Goal: Information Seeking & Learning: Check status

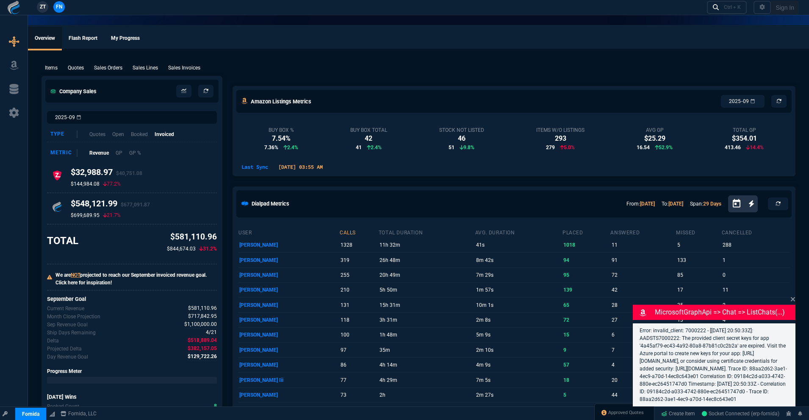
select select "18: totals"
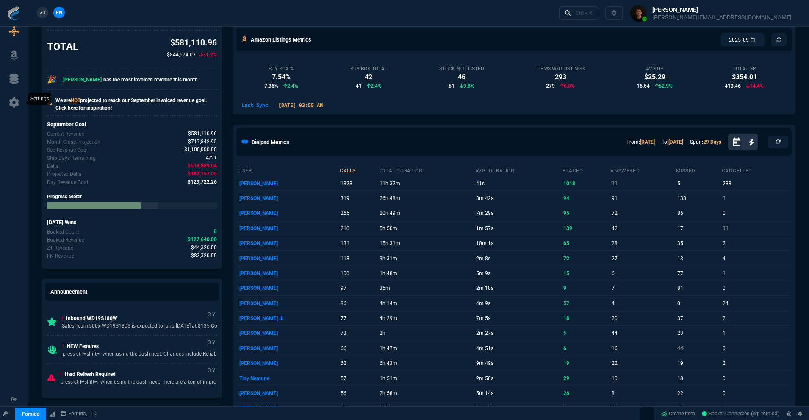
scroll to position [195, 0]
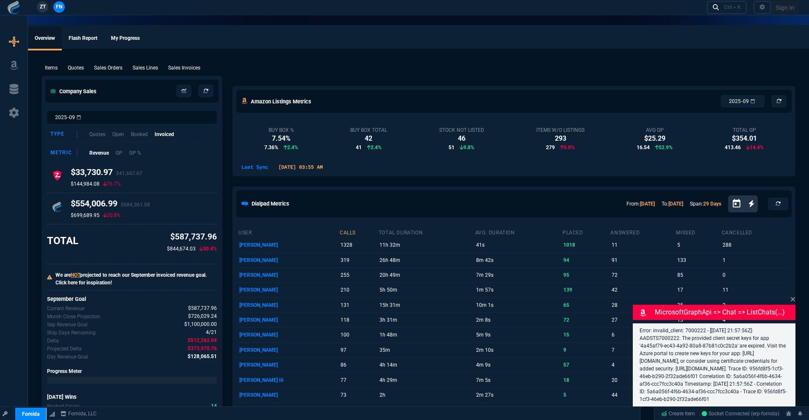
select select "18: totals"
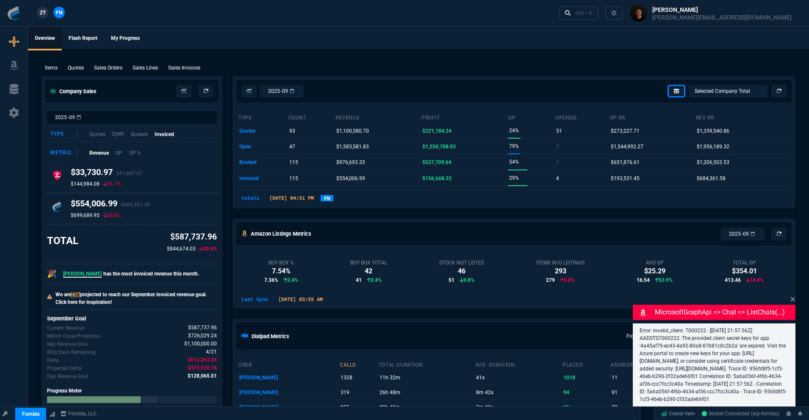
click at [120, 133] on p "Open" at bounding box center [118, 134] width 12 height 8
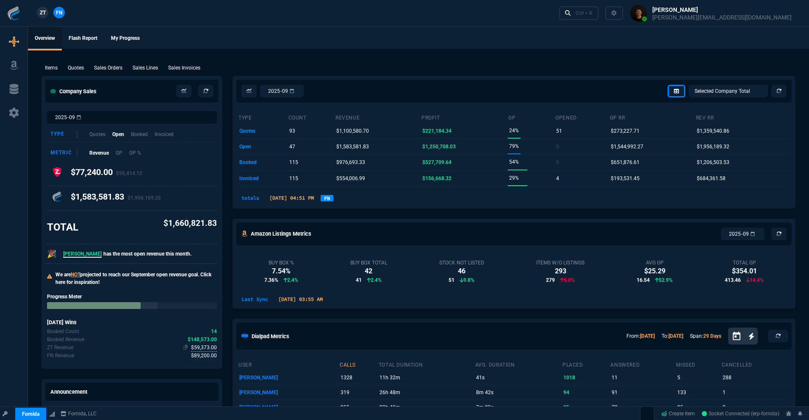
click at [197, 346] on span "$59,373.00" at bounding box center [204, 347] width 26 height 8
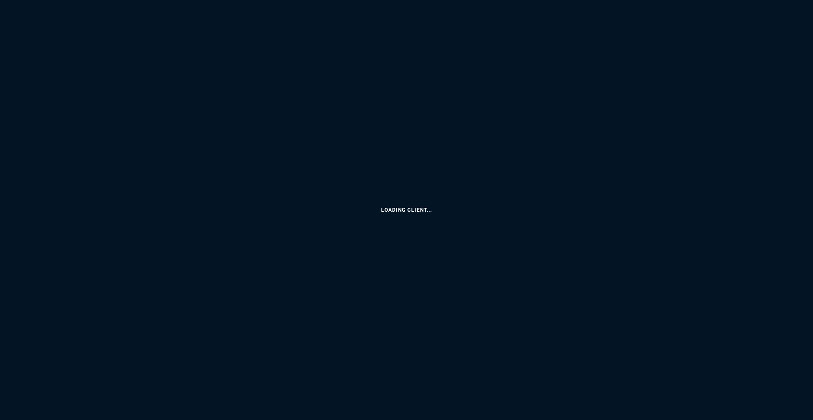
select select "18: totals"
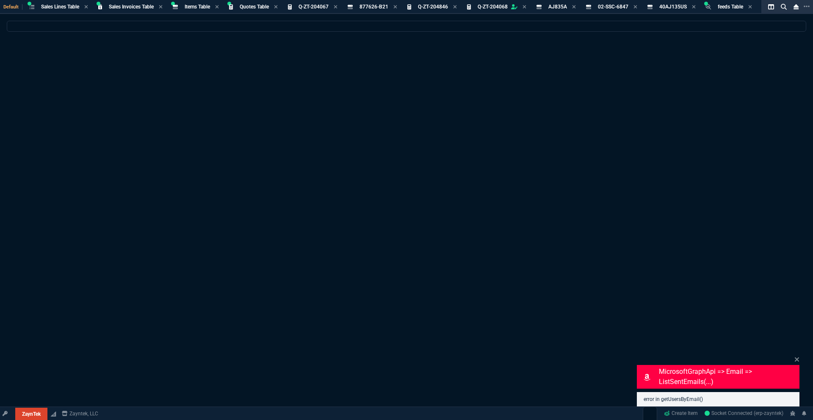
select select
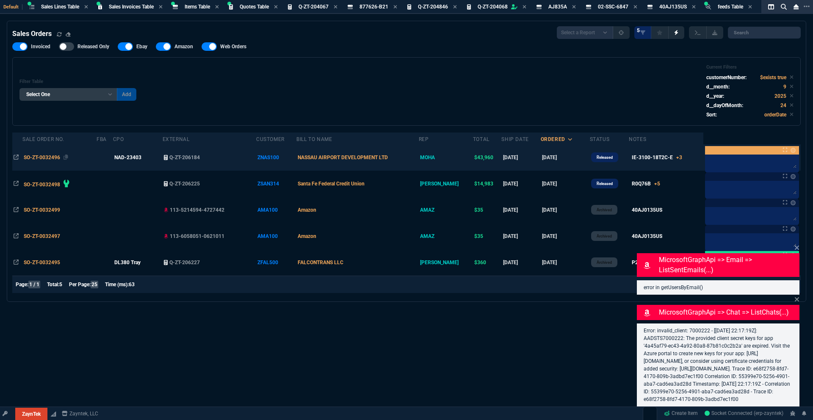
click at [53, 160] on span "SO-ZT-0032496" at bounding box center [42, 158] width 36 height 6
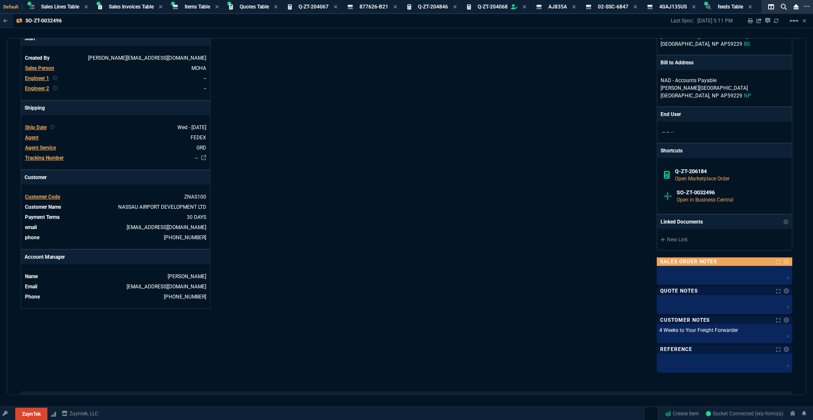
scroll to position [391, 0]
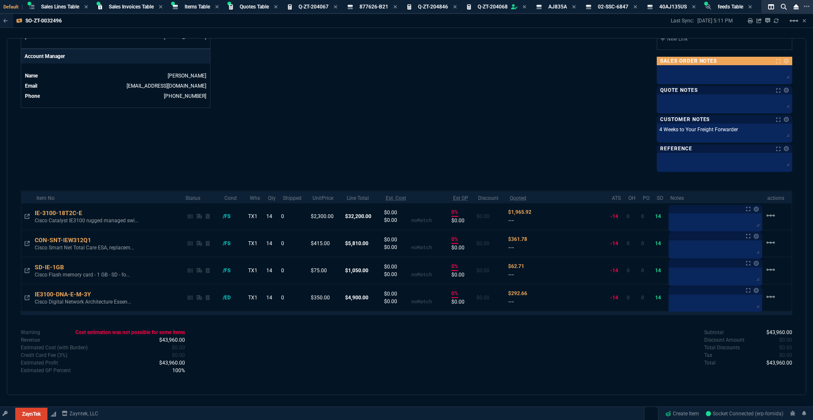
drag, startPoint x: 304, startPoint y: 140, endPoint x: 290, endPoint y: 111, distance: 31.6
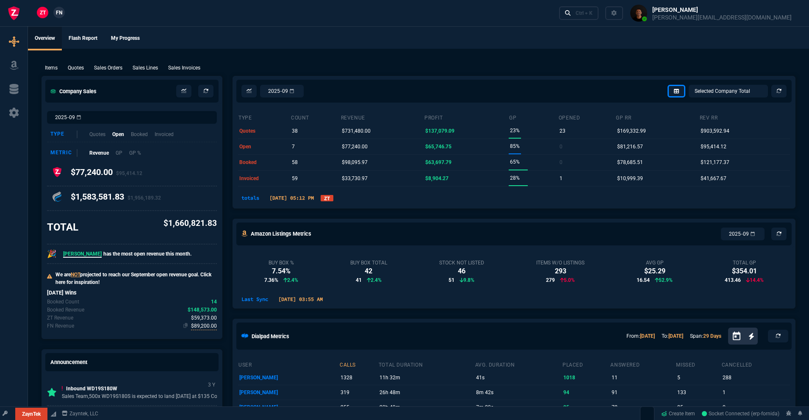
click at [209, 328] on span "$89,200.00" at bounding box center [204, 326] width 26 height 8
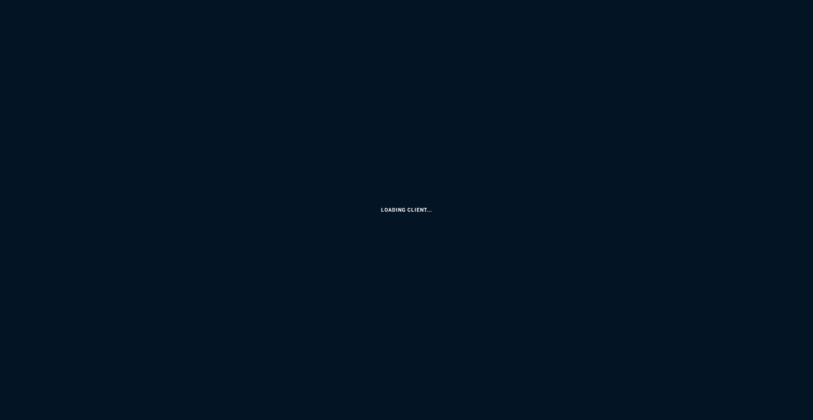
select select "18: totals"
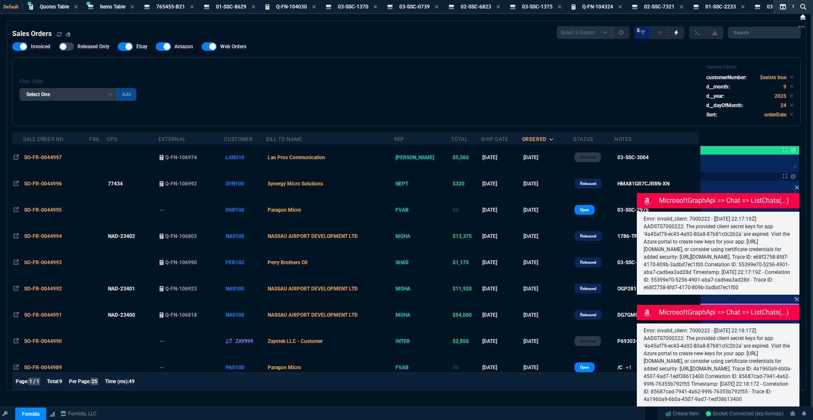
select select "18: totals"
select select
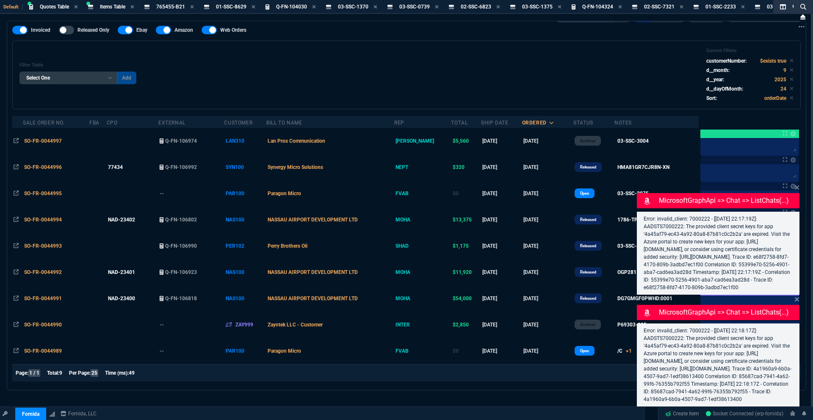
click at [316, 296] on span "NASSAU AIRPORT DEVELOPMENT LTD" at bounding box center [313, 299] width 90 height 6
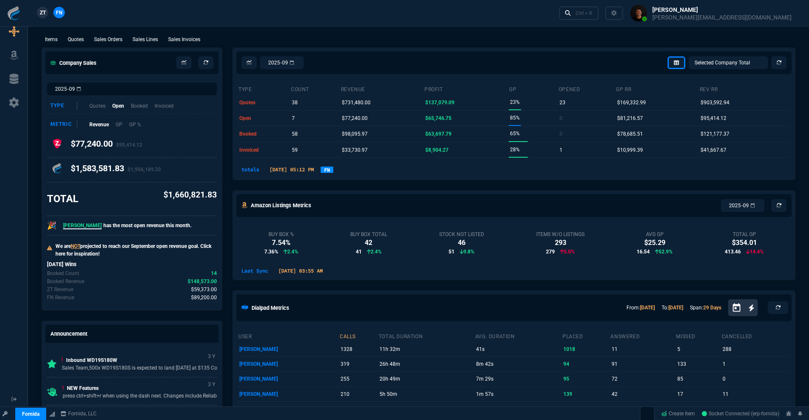
scroll to position [36, 0]
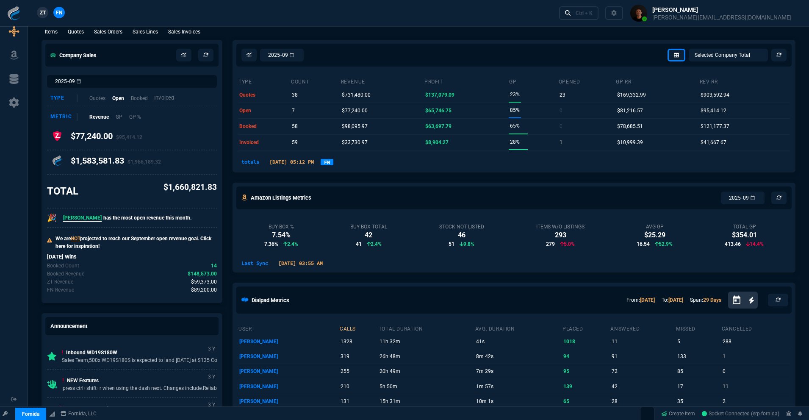
click at [161, 99] on p "Invoiced" at bounding box center [164, 98] width 20 height 8
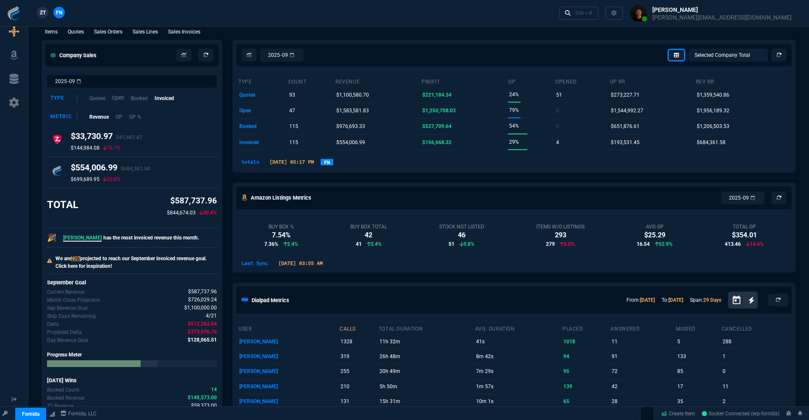
click at [115, 99] on p "Open" at bounding box center [118, 98] width 12 height 8
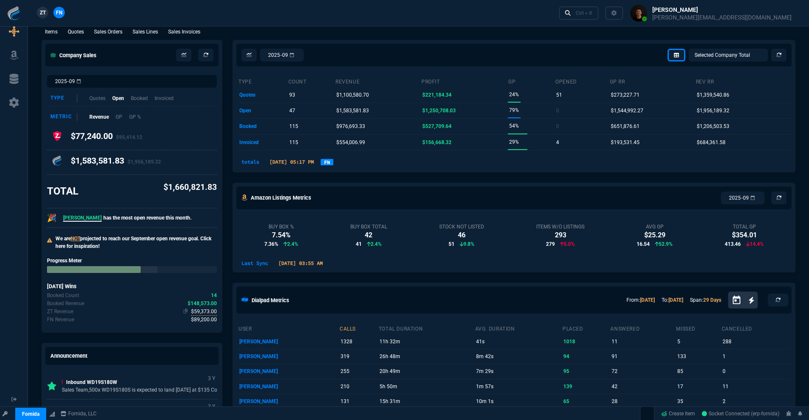
click at [206, 314] on span "$59,373.00" at bounding box center [204, 311] width 26 height 8
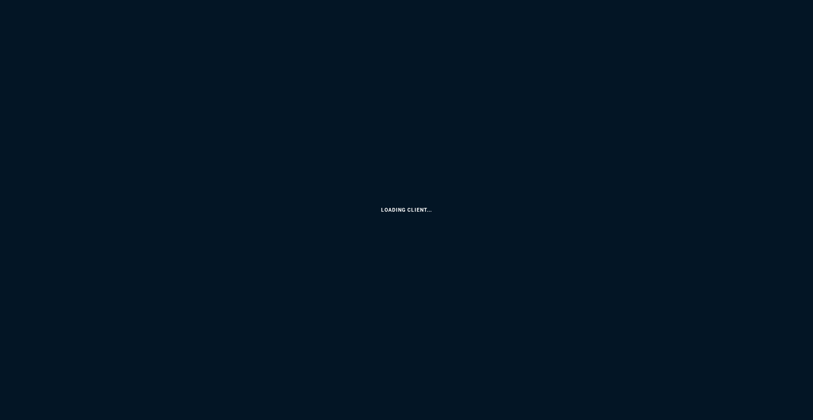
select select "18: totals"
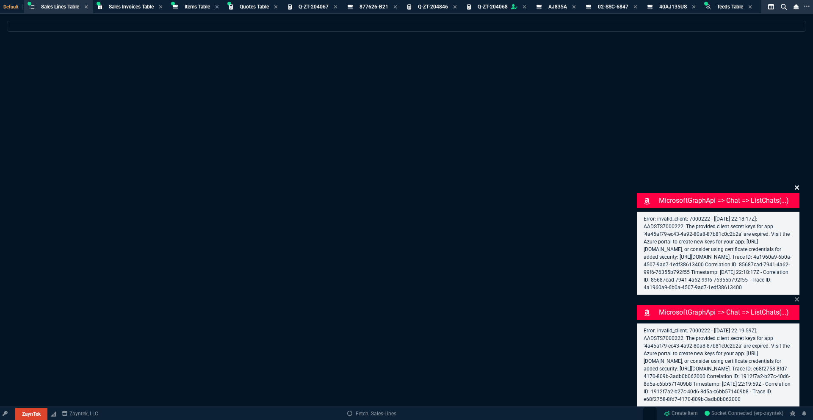
click at [796, 184] on icon at bounding box center [796, 187] width 5 height 7
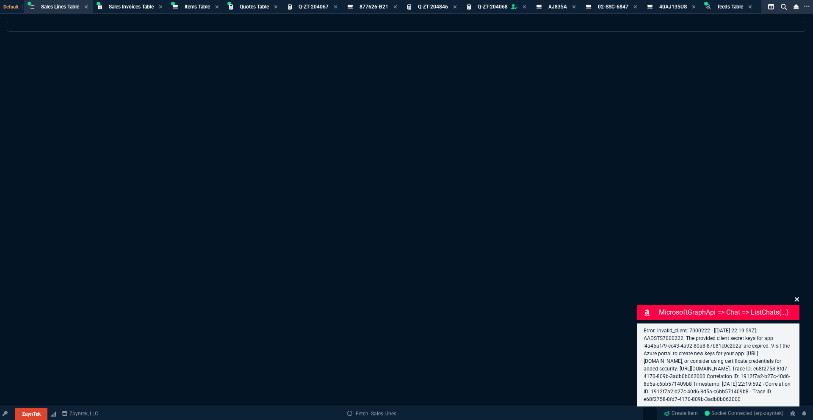
click at [796, 296] on icon at bounding box center [796, 299] width 5 height 7
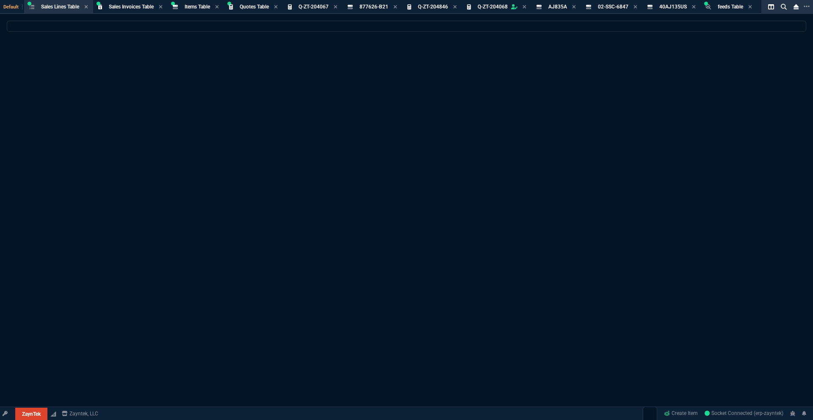
click at [321, 165] on div at bounding box center [406, 241] width 813 height 441
select select
